Goal: Task Accomplishment & Management: Use online tool/utility

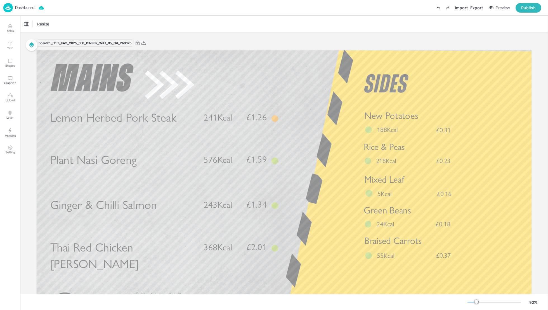
click at [28, 7] on p "Dashboard" at bounding box center [24, 8] width 19 height 4
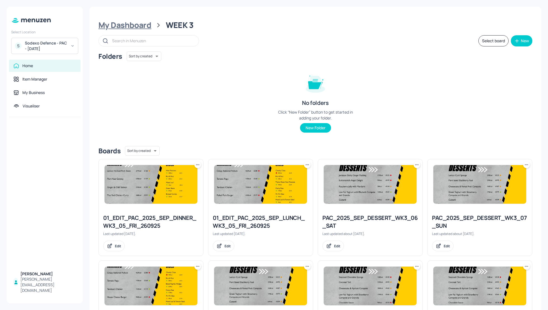
click at [133, 22] on div "My Dashboard" at bounding box center [124, 25] width 53 height 10
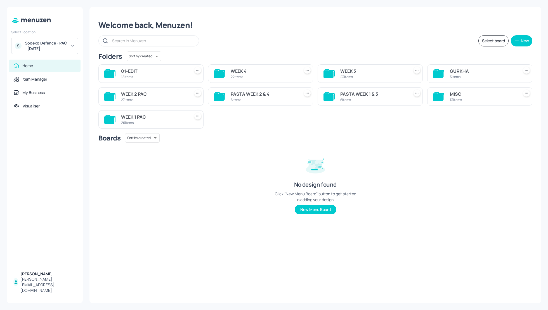
click at [360, 47] on div "Welcome back, Menuzen! Select board New Folders Sort by created id ​ 01-EDIT 18…" at bounding box center [316, 155] width 452 height 297
click at [370, 43] on div "Select board New" at bounding box center [315, 40] width 434 height 11
click at [361, 41] on div "Select board New" at bounding box center [315, 40] width 434 height 11
click at [58, 42] on div "Sodexo Defence - PAC - September 2025" at bounding box center [46, 45] width 42 height 11
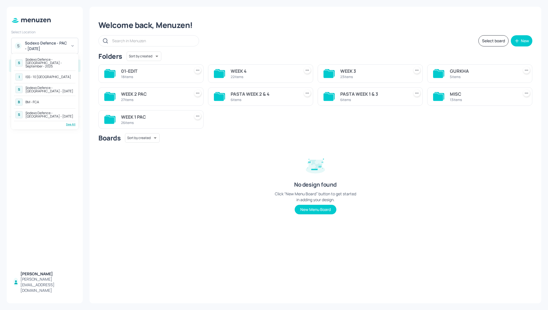
click at [51, 75] on div "ISS - 10 South Collonade" at bounding box center [48, 76] width 46 height 3
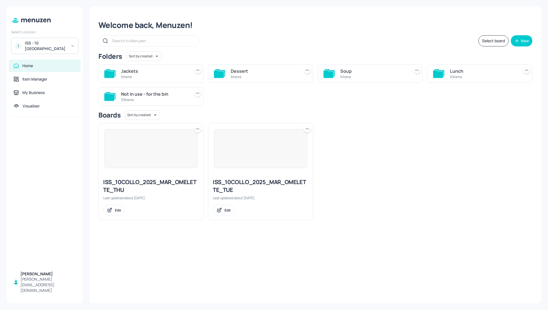
click at [403, 156] on div "ISS_10COLLO_2025_MAR_OMELETTE_THU Last updated about 1 month ago. Edit ISS_10CO…" at bounding box center [313, 170] width 439 height 102
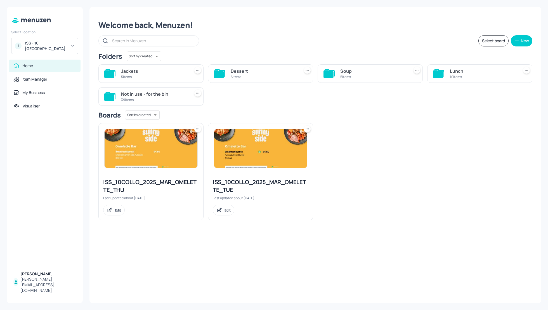
click at [350, 70] on div "Soup" at bounding box center [373, 71] width 67 height 7
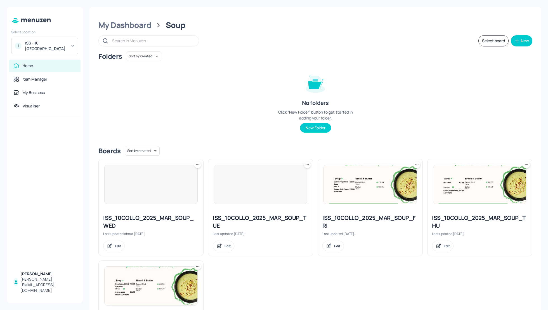
click at [430, 84] on div "Folders Sort by created id ​ No folders Click “New Folder” button to get starte…" at bounding box center [315, 96] width 434 height 90
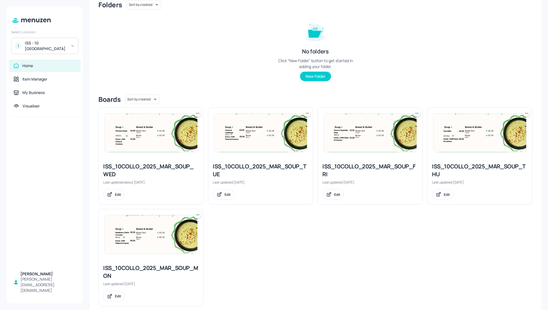
scroll to position [60, 0]
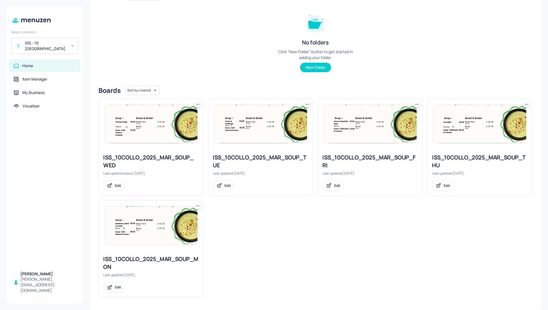
click at [171, 257] on div "ISS_10COLLO_2025_MAR_SOUP_MON" at bounding box center [151, 263] width 96 height 16
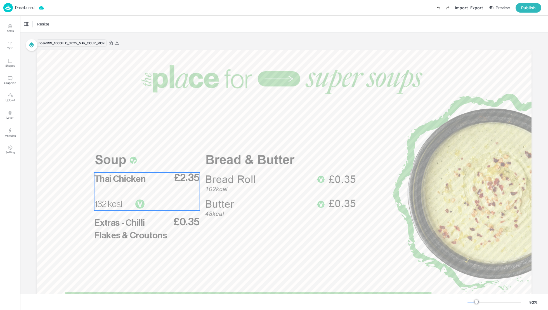
click at [147, 177] on p "Thai Chicken" at bounding box center [132, 178] width 77 height 13
click at [142, 162] on icon "Edit Item" at bounding box center [143, 163] width 5 height 4
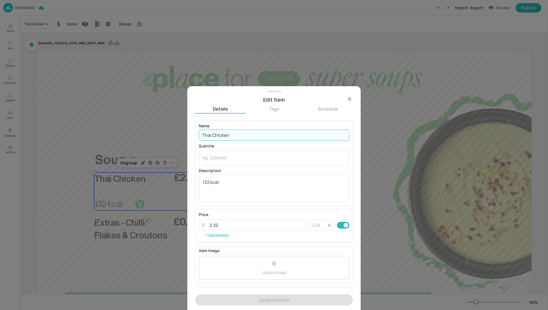
drag, startPoint x: 234, startPoint y: 137, endPoint x: 182, endPoint y: 137, distance: 52.0
click at [181, 137] on div "Edit Item Details Tags Schedule Name Thai Chicken ​ Subtitle x ​ Description 13…" at bounding box center [274, 155] width 548 height 310
click at [215, 133] on input "Thai Chicken" at bounding box center [274, 135] width 150 height 11
click at [216, 134] on input "Thai Chicken" at bounding box center [274, 135] width 150 height 11
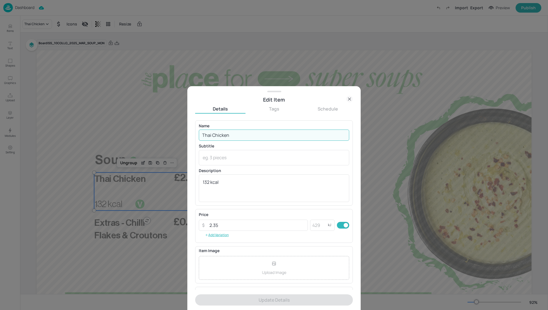
click at [216, 134] on input "Thai Chicken" at bounding box center [274, 135] width 150 height 11
paste input "Leek & Potato"
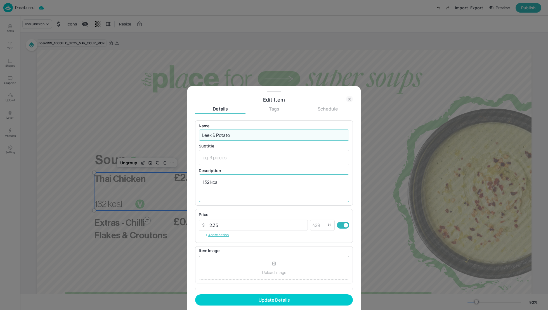
type input "Leek & Potato"
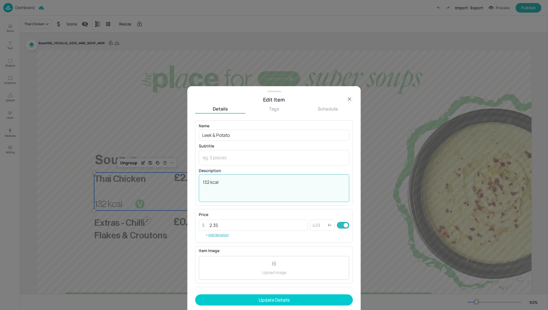
click at [209, 181] on textarea "132 kcal" at bounding box center [274, 188] width 143 height 18
type textarea "115 kcal"
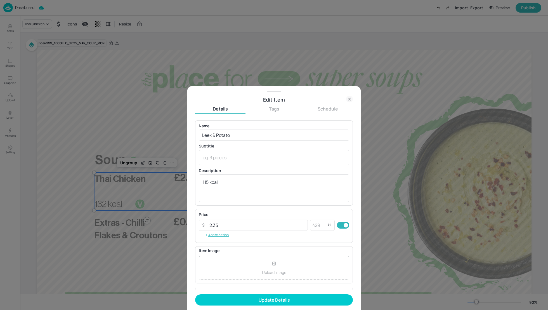
scroll to position [37, 0]
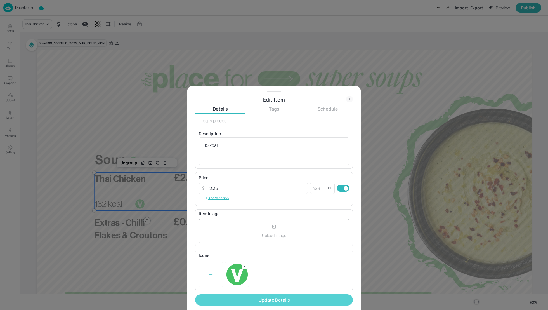
click at [295, 296] on button "Update Details" at bounding box center [274, 299] width 158 height 11
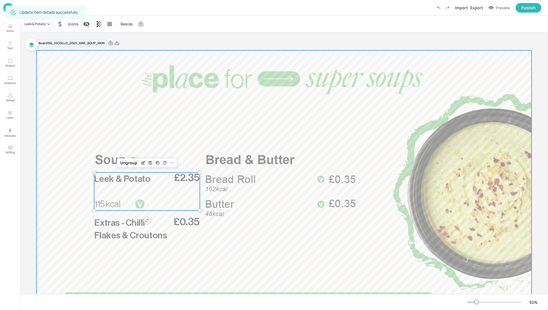
click at [137, 123] on div at bounding box center [284, 189] width 495 height 279
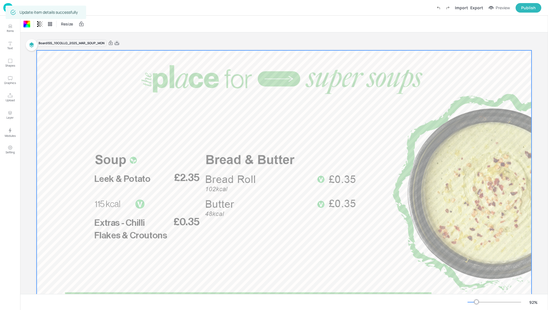
click at [117, 43] on icon at bounding box center [116, 43] width 5 height 6
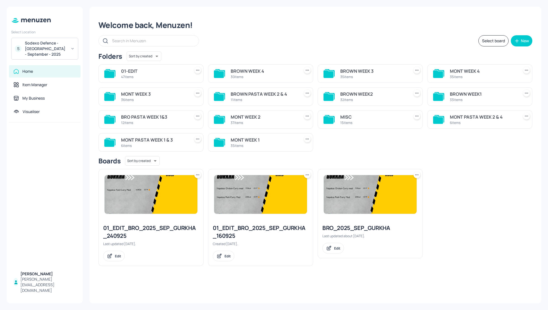
click at [246, 69] on div "BROWN WEEK 4" at bounding box center [264, 71] width 67 height 7
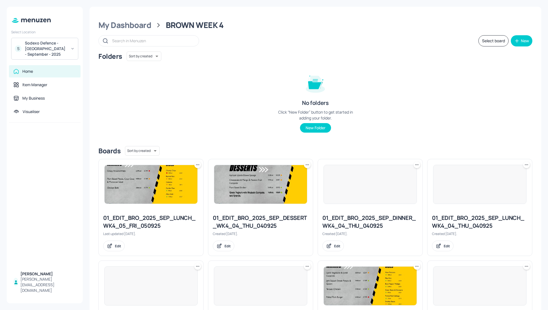
click at [435, 86] on div "Folders Sort by created id ​ No folders Click “New Folder” button to get starte…" at bounding box center [315, 96] width 434 height 90
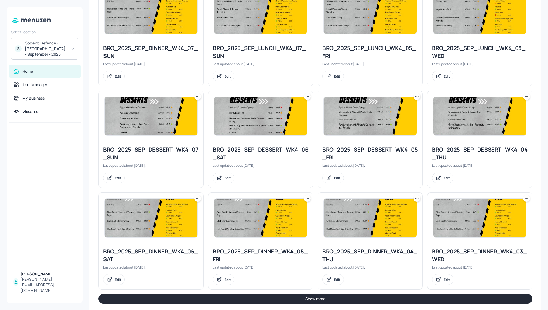
scroll to position [479, 0]
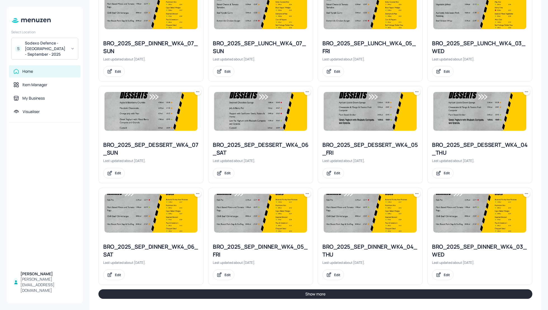
click at [412, 290] on button "Show more" at bounding box center [315, 294] width 434 height 10
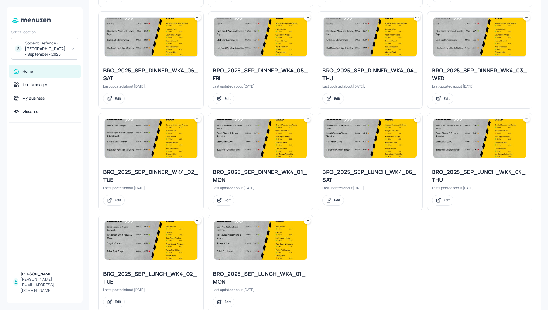
scroll to position [668, 0]
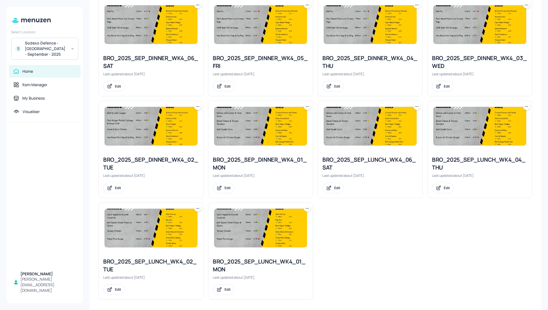
click at [307, 206] on icon at bounding box center [308, 209] width 6 height 6
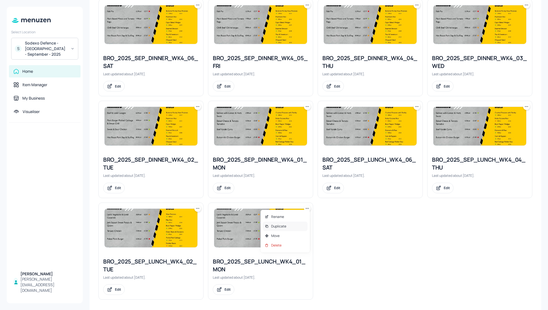
click at [284, 225] on p "Duplicate" at bounding box center [278, 226] width 15 height 5
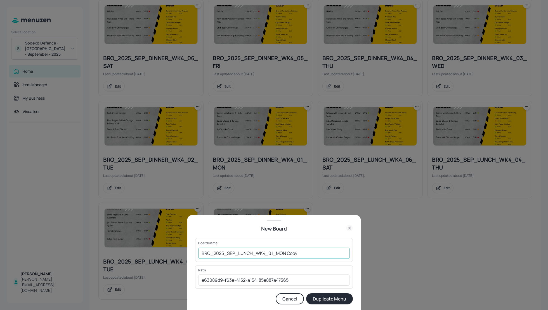
click at [202, 253] on input "BRO_2025_SEP_LUNCH_WK4_01_MON Copy" at bounding box center [274, 253] width 152 height 11
click at [327, 254] on input "01_EDIT_BRO_2025_SEP_LUNCH_WK4_01_MON Copy" at bounding box center [274, 253] width 152 height 11
type input "01_EDIT_BRO_2025_SEP_LUNCH_WK4_01_MON_290925"
click at [339, 301] on button "Duplicate Menu" at bounding box center [329, 298] width 47 height 11
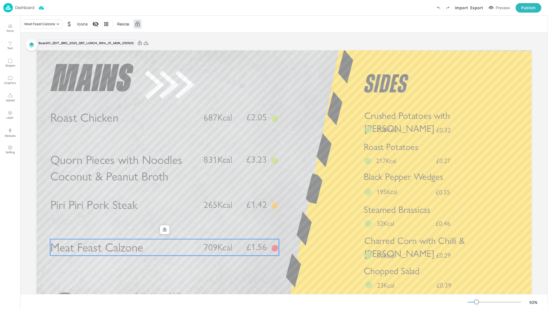
click at [141, 248] on span "Meat Feast Calzone" at bounding box center [96, 247] width 93 height 15
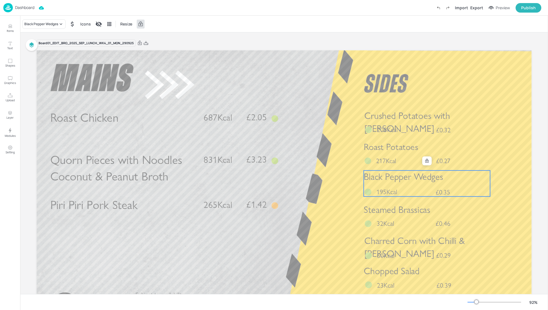
click at [406, 181] on span "Black Pepper Wedges" at bounding box center [403, 176] width 79 height 11
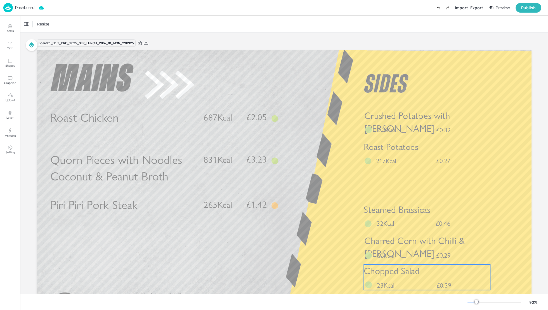
click at [415, 282] on div "Chopped Salad £0.39 23Kcal" at bounding box center [427, 277] width 126 height 25
click at [428, 257] on icon at bounding box center [427, 255] width 4 height 4
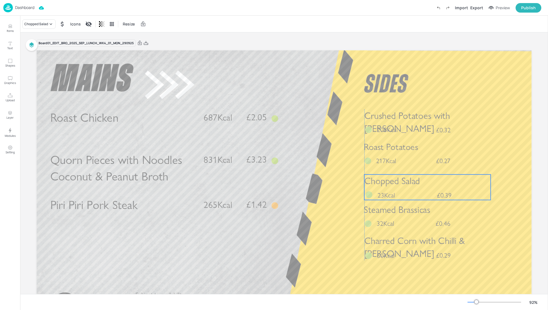
drag, startPoint x: 428, startPoint y: 276, endPoint x: 428, endPoint y: 185, distance: 90.1
click at [428, 185] on p "Chopped Salad" at bounding box center [427, 181] width 126 height 13
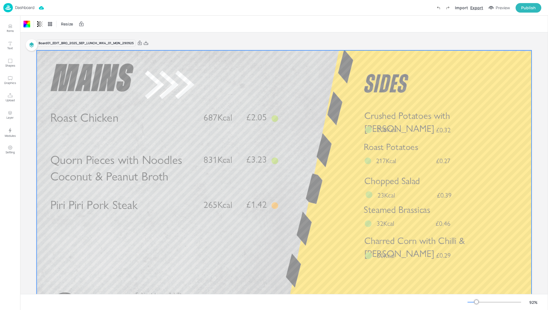
click at [479, 8] on div "Export" at bounding box center [477, 8] width 13 height 6
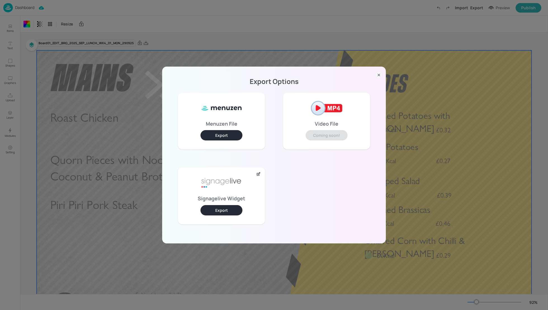
click at [220, 208] on button "Export" at bounding box center [222, 210] width 42 height 10
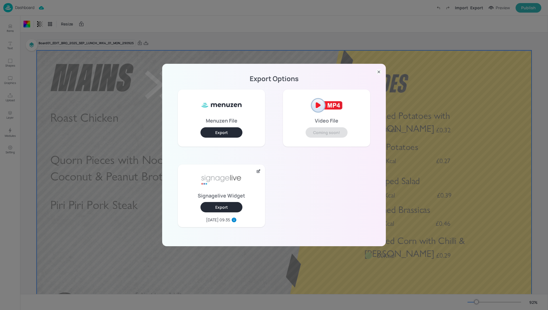
click at [274, 22] on div "Export Options Menuzen File Export Video File Coming soon! Signagelive Widget E…" at bounding box center [274, 155] width 548 height 310
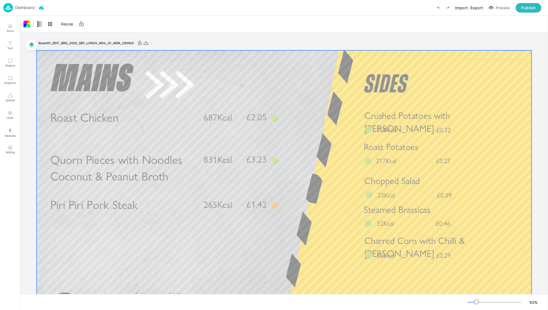
click at [30, 7] on p "Dashboard" at bounding box center [24, 8] width 19 height 4
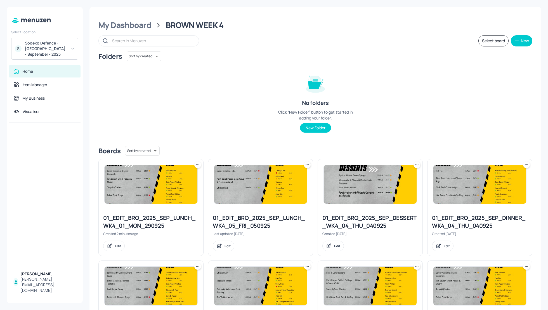
click at [447, 117] on div "Folders Sort by created id ​ No folders Click “New Folder” button to get starte…" at bounding box center [315, 96] width 434 height 90
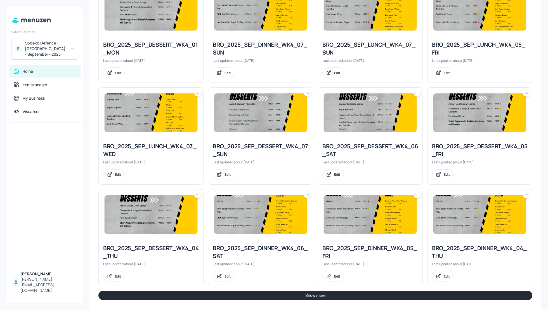
scroll to position [479, 0]
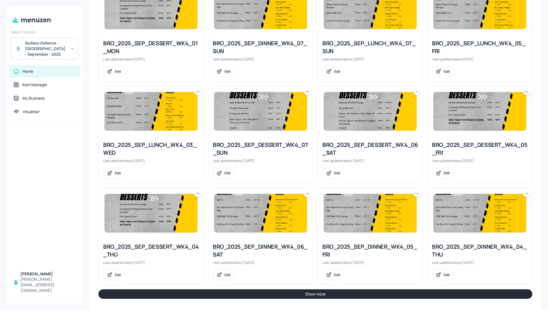
click at [351, 291] on button "Show more" at bounding box center [315, 294] width 434 height 10
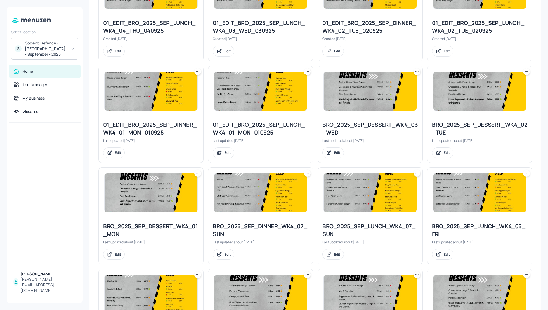
scroll to position [295, 0]
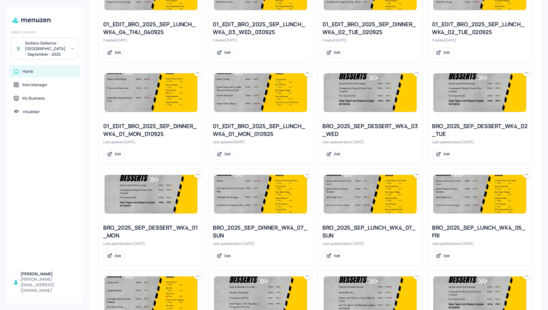
click at [197, 175] on icon at bounding box center [198, 175] width 6 height 6
click at [175, 195] on p "Duplicate" at bounding box center [169, 194] width 15 height 5
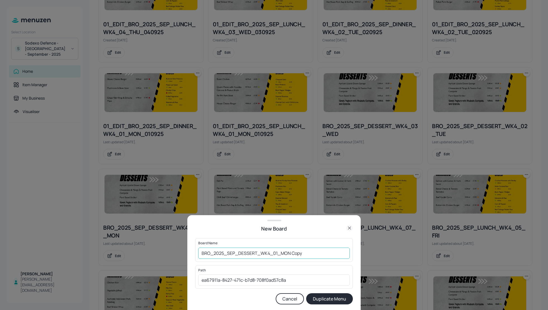
click at [199, 253] on input "BRO_2025_SEP_DESSERT_WK4_01_MON Copy" at bounding box center [274, 253] width 152 height 11
click at [323, 255] on input "01_EDIT_BRO_2025_SEP_DESSERT_WK4_01_MON Copy" at bounding box center [274, 253] width 152 height 11
type input "01_EDIT_BRO_2025_SEP_DESSERT_WK4_01_MON_290925"
click at [333, 297] on button "Duplicate Menu" at bounding box center [329, 298] width 47 height 11
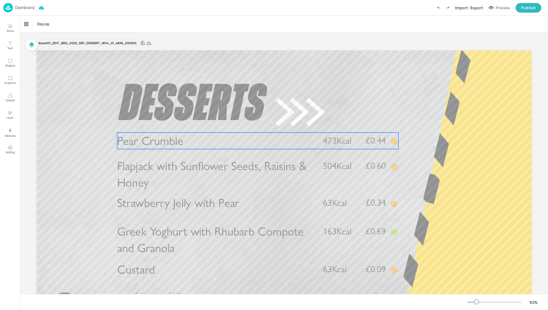
click at [185, 146] on p "Pear Crumble" at bounding box center [215, 141] width 197 height 17
click at [45, 24] on div "Pear Crumble" at bounding box center [35, 24] width 22 height 5
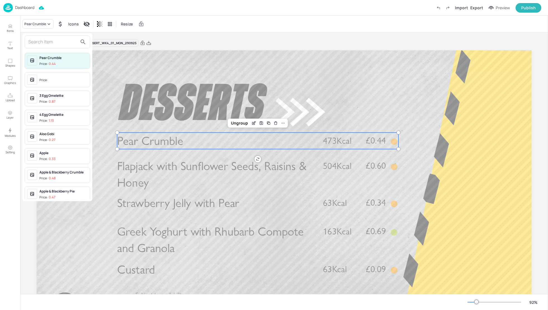
click at [38, 39] on input "text" at bounding box center [52, 41] width 49 height 9
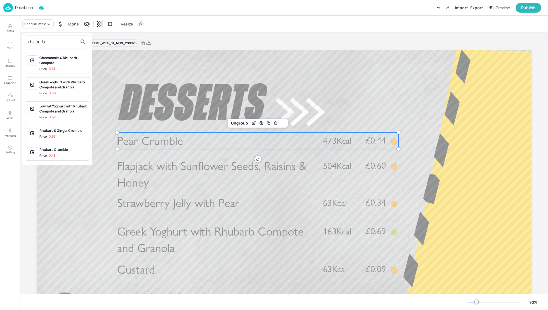
type input "rhubarb"
click at [58, 135] on span "Price: 0.51" at bounding box center [63, 136] width 48 height 5
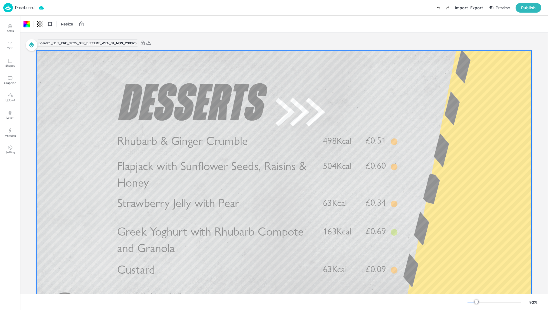
click at [454, 242] on div at bounding box center [284, 189] width 495 height 279
click at [473, 8] on div "Export" at bounding box center [477, 8] width 13 height 6
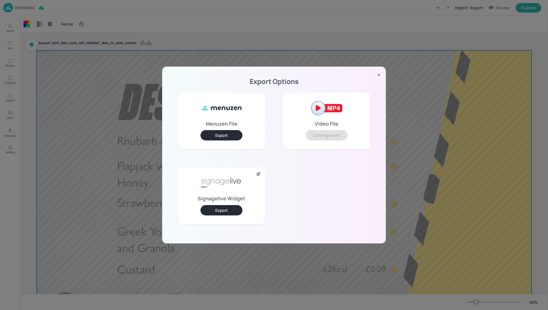
click at [218, 210] on button "Export" at bounding box center [222, 210] width 42 height 10
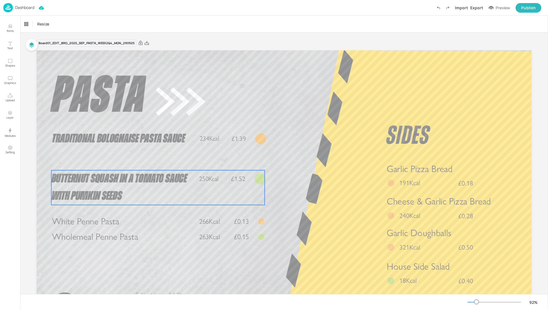
click at [138, 183] on span "Butternut Squash in a Tomato Sauce with Pumkin Seeds" at bounding box center [119, 188] width 136 height 30
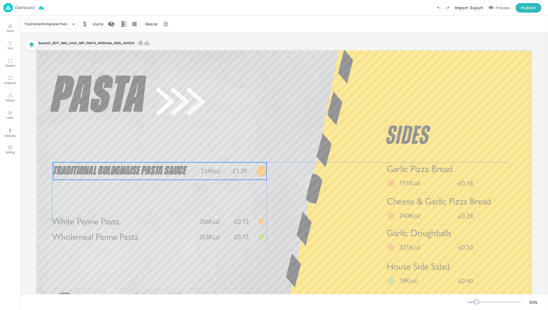
drag, startPoint x: 207, startPoint y: 139, endPoint x: 208, endPoint y: 171, distance: 31.6
click at [208, 171] on span "234Kcal" at bounding box center [211, 171] width 20 height 8
